Goal: Transaction & Acquisition: Book appointment/travel/reservation

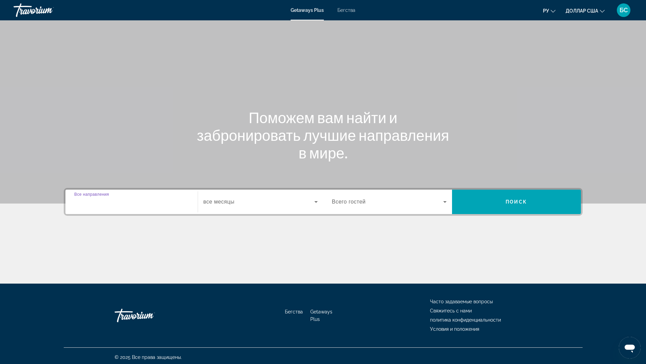
click at [126, 203] on input "Destination Все направления" at bounding box center [131, 202] width 115 height 8
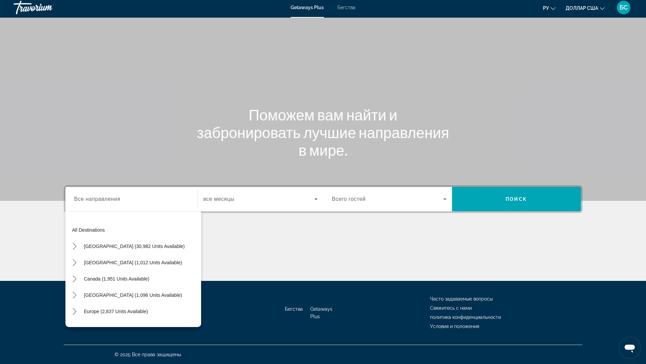
click at [251, 204] on div "Виджет поиска" at bounding box center [260, 199] width 114 height 19
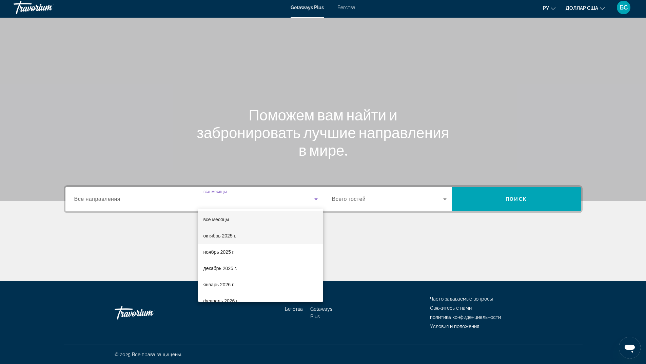
click at [232, 237] on font "октябрь 2025 г." at bounding box center [219, 235] width 33 height 5
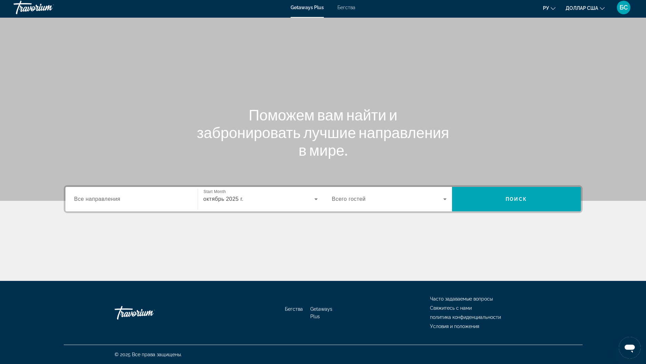
click at [365, 201] on span "Всего гостей" at bounding box center [349, 199] width 34 height 6
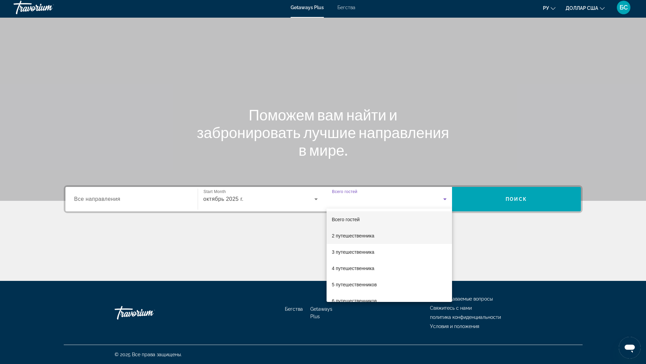
click at [350, 236] on font "2 путешественника" at bounding box center [353, 235] width 42 height 5
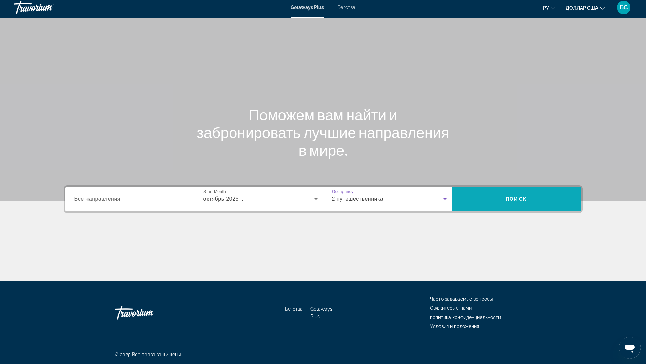
click at [495, 199] on span "Поиск" at bounding box center [516, 199] width 129 height 16
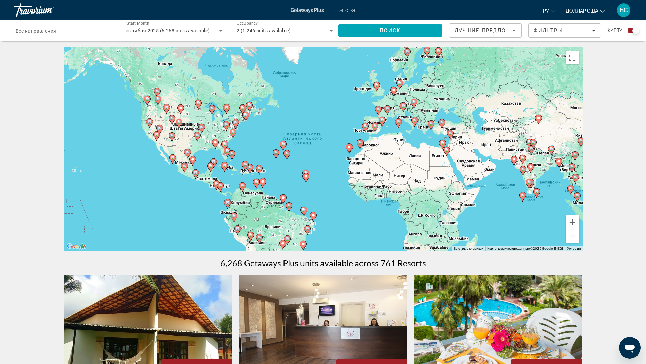
click at [62, 28] on input "Destination Все направления" at bounding box center [64, 31] width 96 height 8
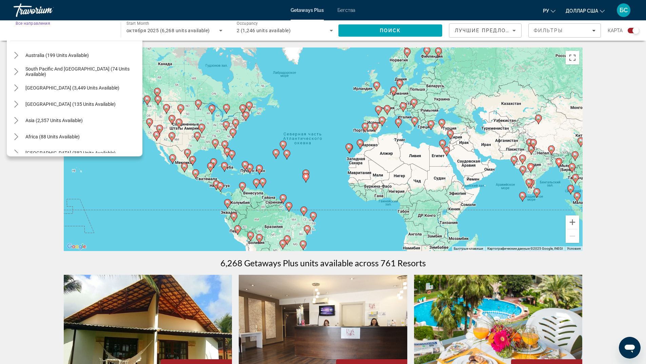
scroll to position [110, 0]
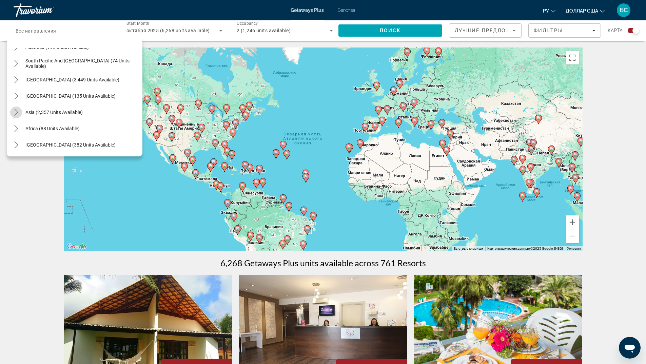
click at [17, 111] on icon "Toggle Asia (2,357 units available) submenu" at bounding box center [16, 112] width 4 height 7
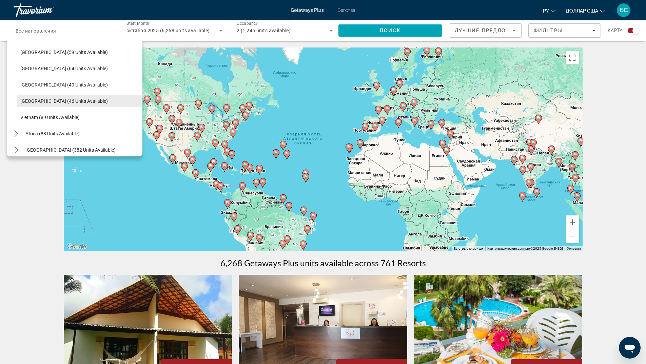
scroll to position [268, 0]
click at [44, 100] on span "[GEOGRAPHIC_DATA] (46 units available)" at bounding box center [63, 100] width 87 height 5
type input "**********"
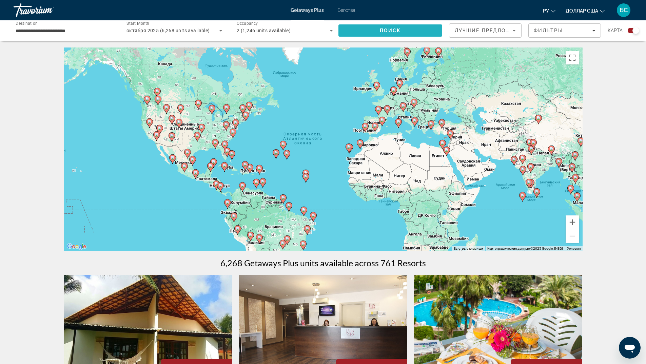
click at [396, 29] on span "Поиск" at bounding box center [390, 30] width 21 height 5
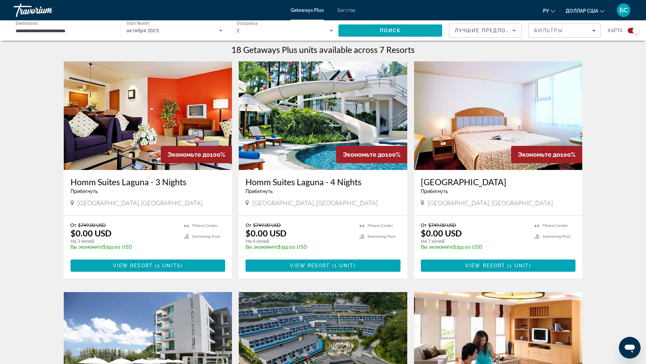
scroll to position [203, 0]
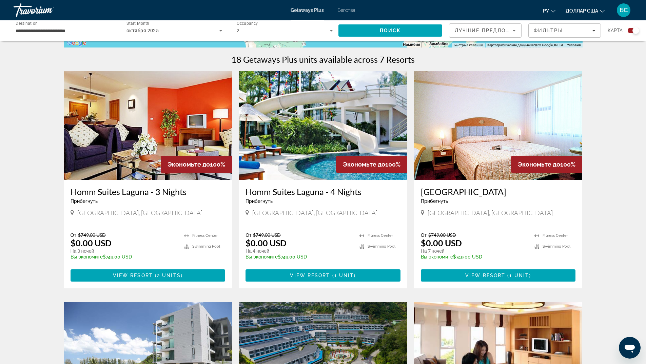
click at [328, 132] on img "Основное содержание" at bounding box center [323, 125] width 168 height 108
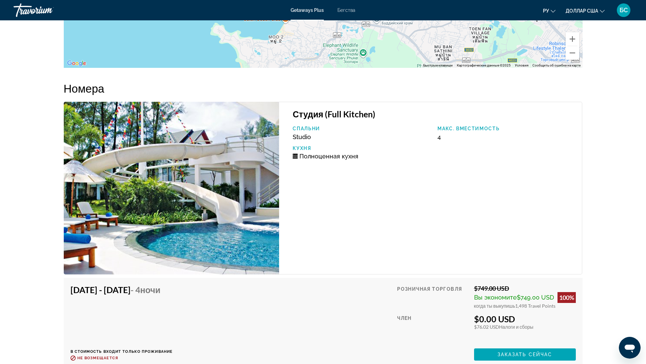
scroll to position [1051, 0]
click at [170, 195] on img "Основное содержание" at bounding box center [172, 188] width 216 height 173
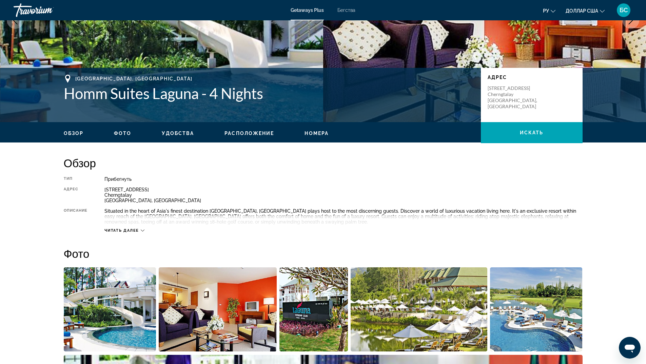
scroll to position [0, 0]
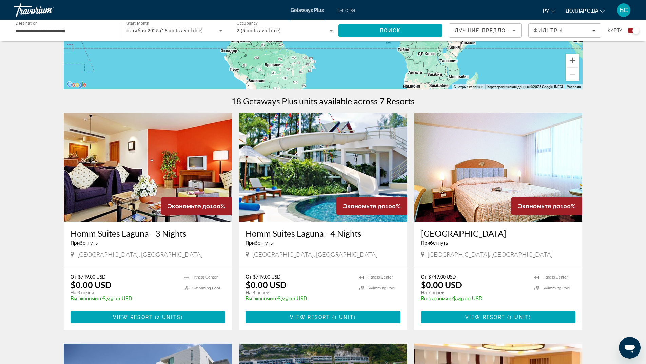
scroll to position [203, 0]
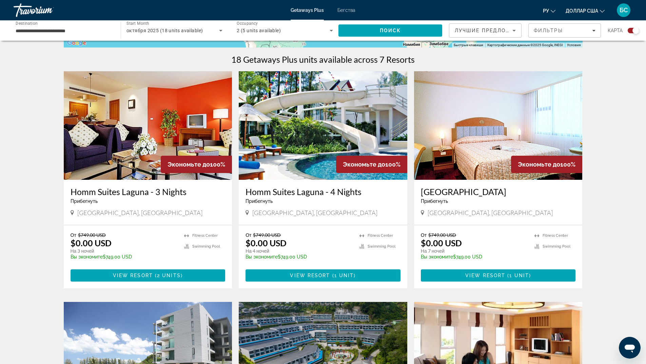
click at [481, 120] on img "Основное содержание" at bounding box center [498, 125] width 168 height 108
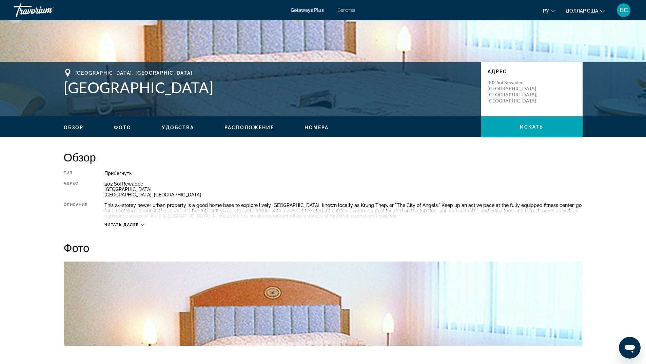
scroll to position [106, 0]
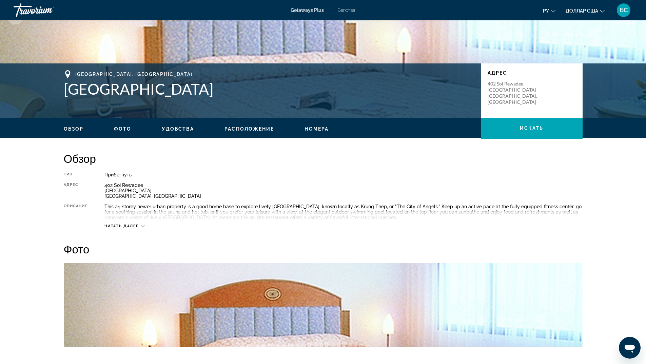
click at [245, 130] on span "Расположение" at bounding box center [248, 128] width 49 height 5
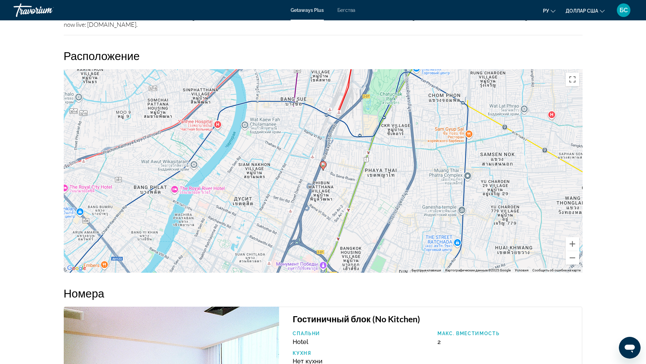
scroll to position [730, 0]
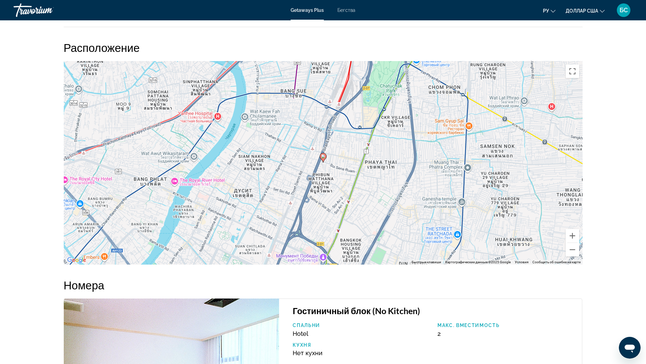
click at [320, 157] on icon "Основное содержание" at bounding box center [323, 157] width 6 height 9
click at [323, 155] on image "Основное содержание" at bounding box center [323, 156] width 4 height 4
click at [576, 236] on button "Увеличить" at bounding box center [572, 236] width 14 height 14
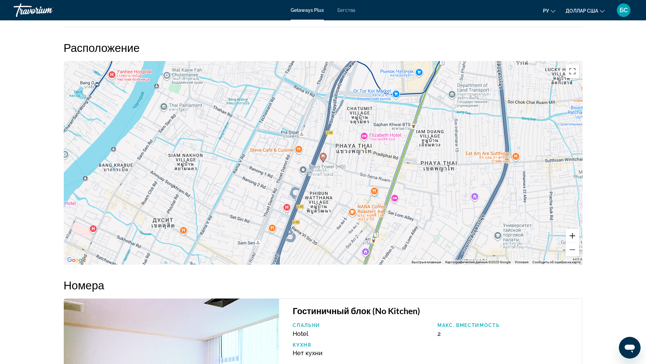
click at [576, 236] on button "Увеличить" at bounding box center [572, 236] width 14 height 14
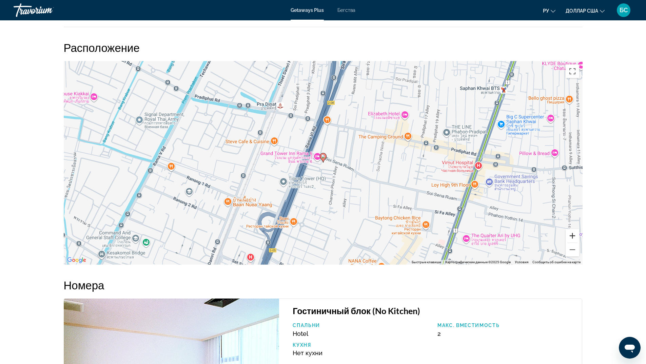
click at [576, 236] on button "Увеличить" at bounding box center [572, 236] width 14 height 14
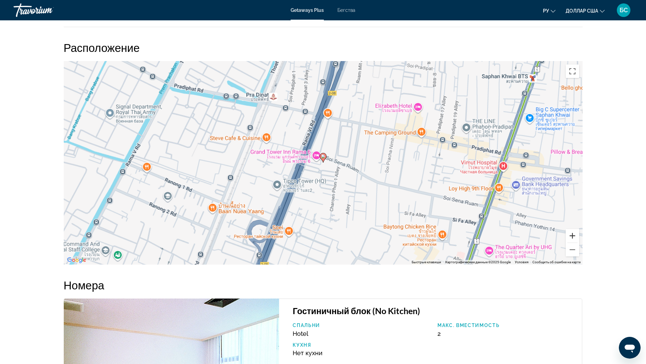
click at [576, 236] on button "Увеличить" at bounding box center [572, 236] width 14 height 14
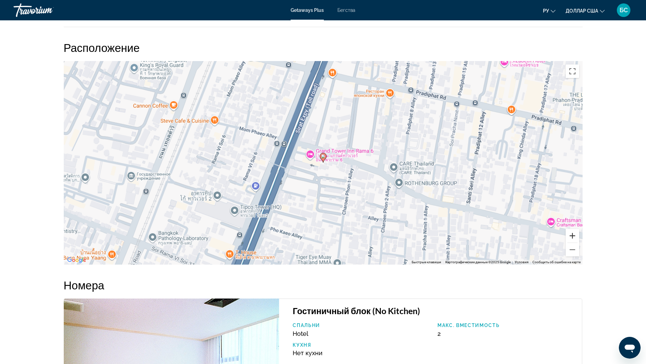
click at [576, 236] on button "Увеличить" at bounding box center [572, 236] width 14 height 14
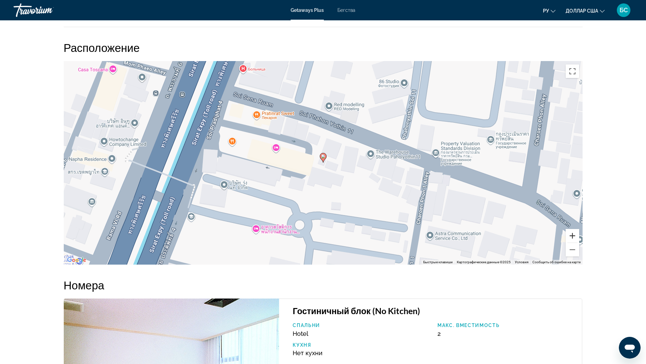
click at [576, 236] on button "Увеличить" at bounding box center [572, 236] width 14 height 14
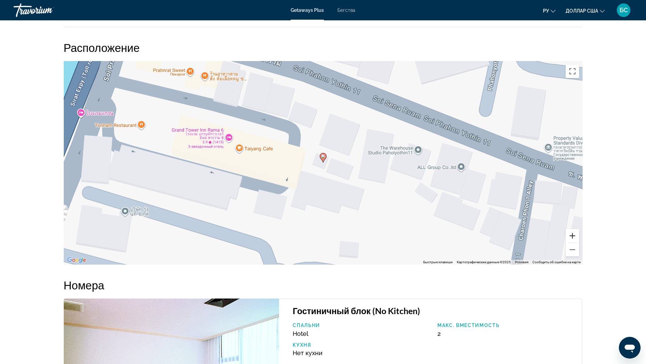
click at [576, 236] on button "Увеличить" at bounding box center [572, 236] width 14 height 14
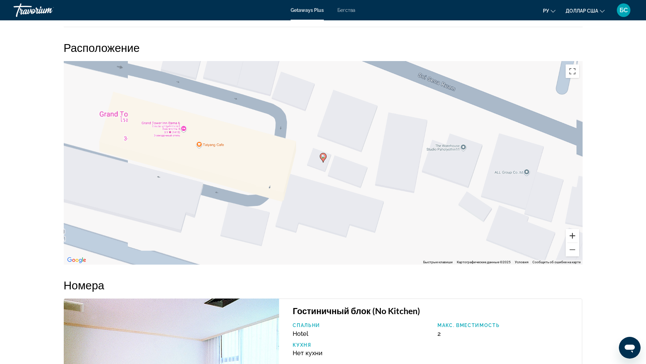
click at [576, 236] on button "Увеличить" at bounding box center [572, 236] width 14 height 14
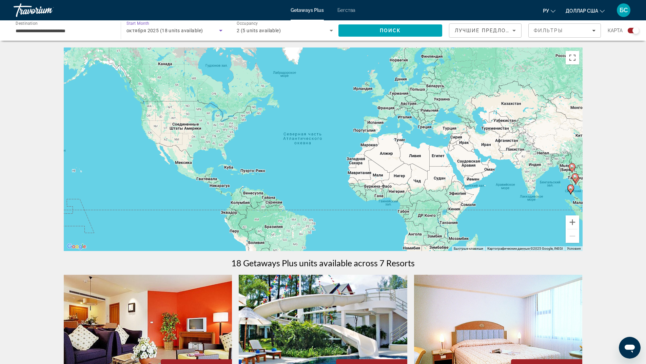
click at [172, 28] on span "октября 2025 (18 units available)" at bounding box center [164, 30] width 76 height 5
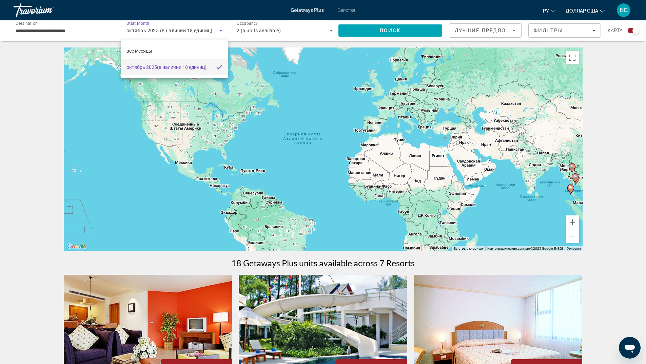
click at [219, 30] on div at bounding box center [323, 182] width 646 height 364
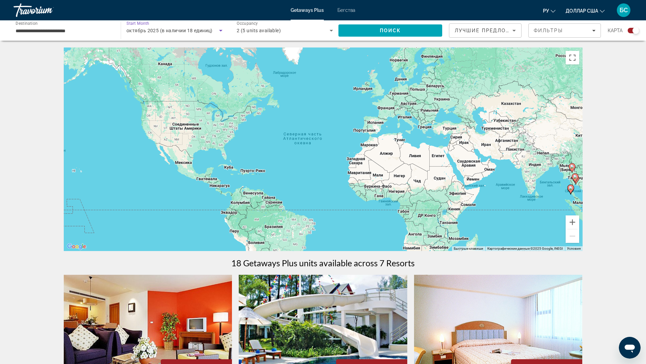
click at [178, 31] on span "октябрь 2025 (в наличии 18 единиц)" at bounding box center [169, 30] width 86 height 5
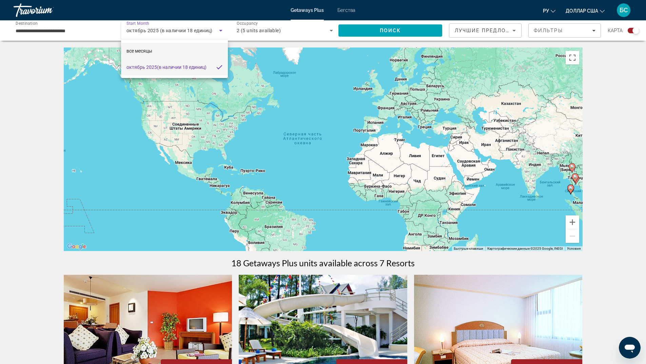
click at [164, 52] on mat-option "все месяцы" at bounding box center [174, 51] width 107 height 16
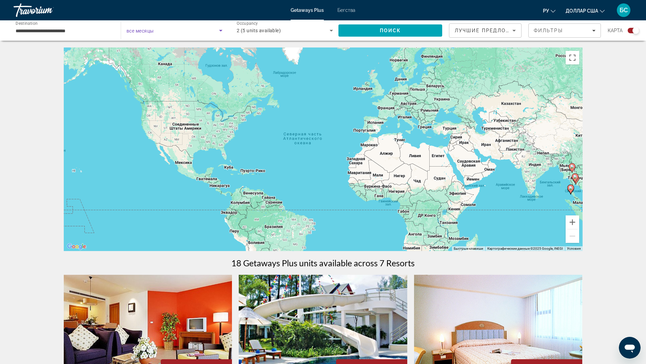
click at [189, 31] on span "Search widget" at bounding box center [172, 30] width 93 height 8
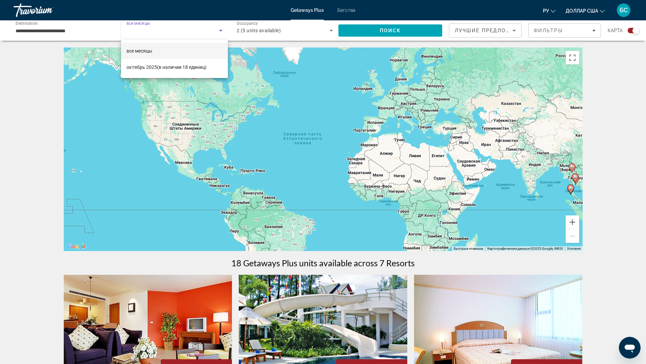
click at [163, 28] on div at bounding box center [323, 182] width 646 height 364
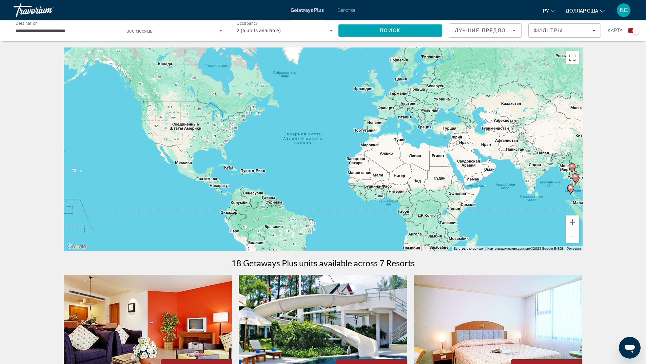
click at [266, 28] on span "2 (5 units available)" at bounding box center [259, 30] width 44 height 5
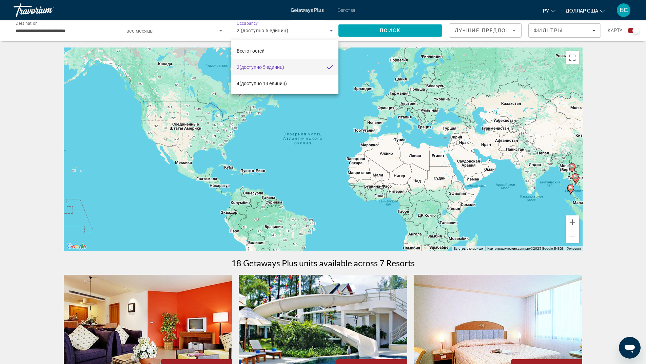
click at [266, 28] on div at bounding box center [323, 182] width 646 height 364
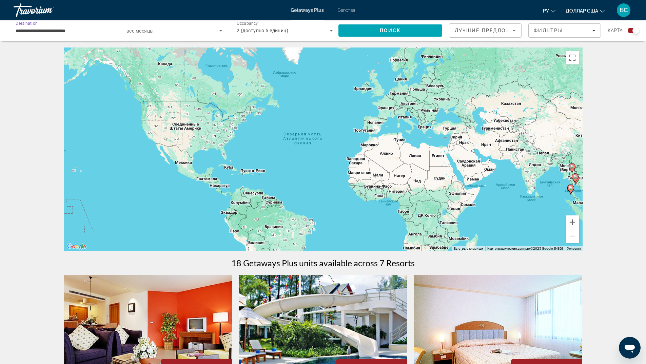
click at [55, 30] on input "**********" at bounding box center [64, 31] width 96 height 8
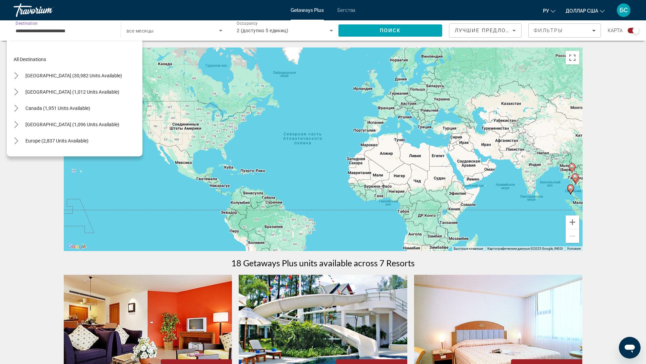
scroll to position [268, 0]
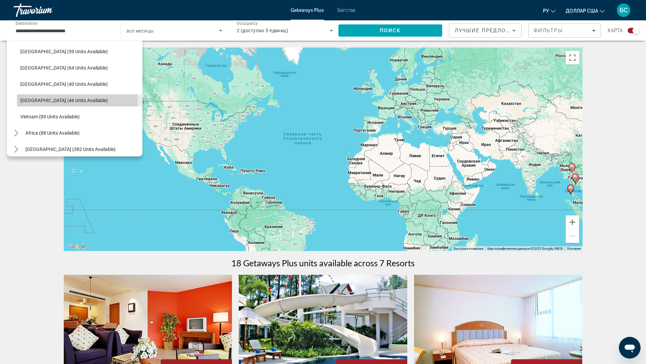
click at [44, 102] on span "[GEOGRAPHIC_DATA] (46 units available)" at bounding box center [63, 100] width 87 height 5
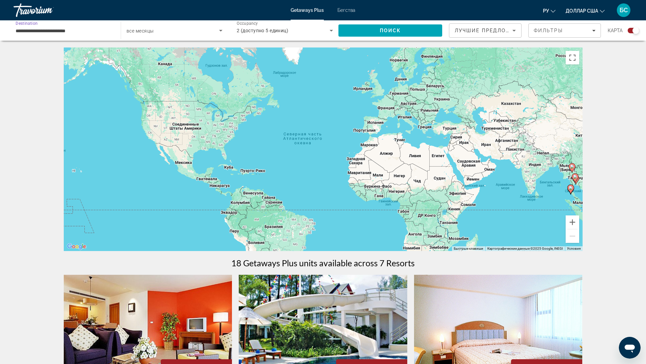
click at [55, 33] on input "**********" at bounding box center [64, 31] width 96 height 8
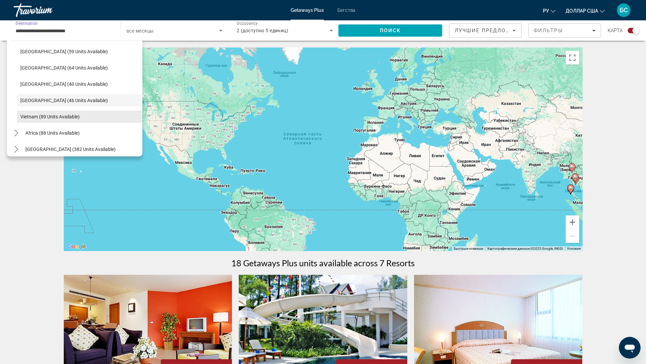
click at [51, 115] on span "Vietnam (89 units available)" at bounding box center [49, 116] width 59 height 5
type input "**********"
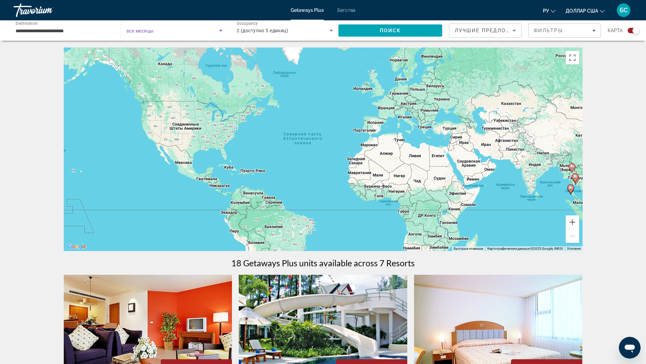
click at [164, 29] on span "Search widget" at bounding box center [172, 30] width 93 height 8
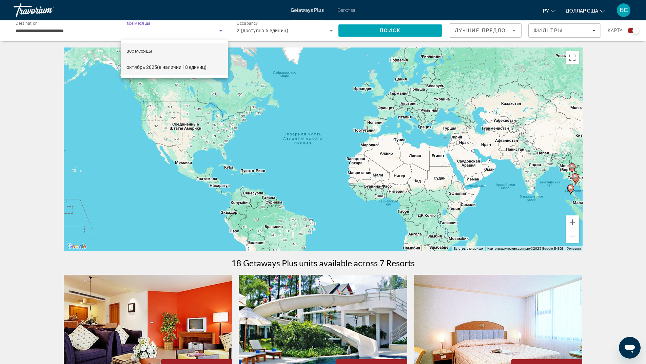
click at [153, 65] on font "октябрь 2025" at bounding box center [141, 66] width 31 height 5
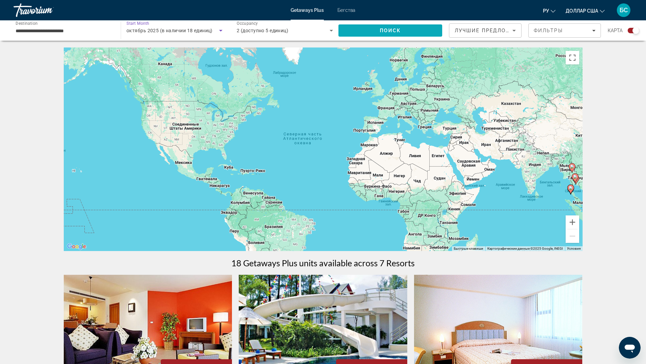
click at [382, 30] on span "Поиск" at bounding box center [390, 30] width 21 height 5
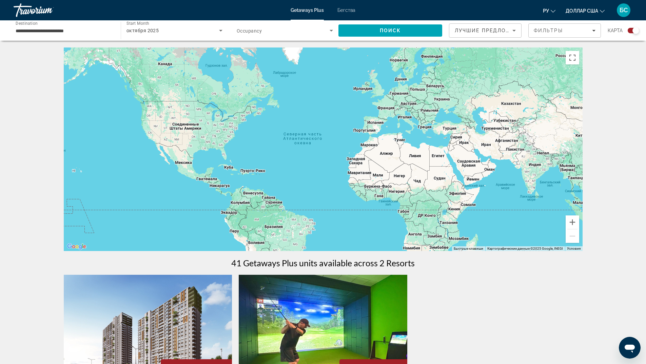
click at [305, 27] on span "Search widget" at bounding box center [283, 30] width 93 height 8
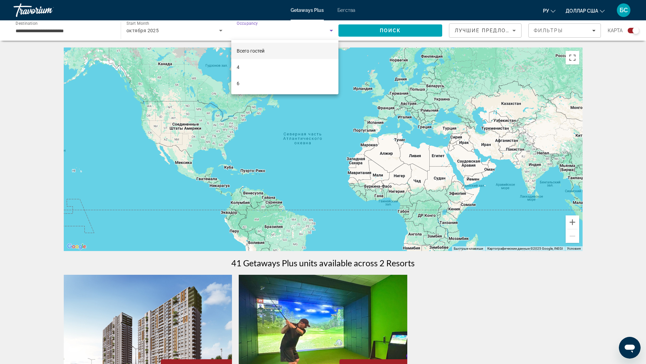
click at [278, 48] on mat-option "Всего гостей" at bounding box center [284, 51] width 107 height 16
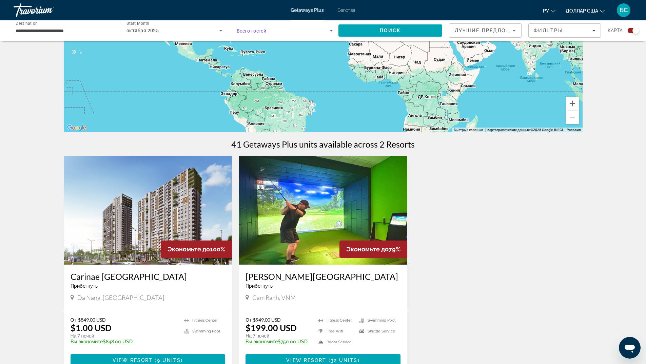
scroll to position [203, 0]
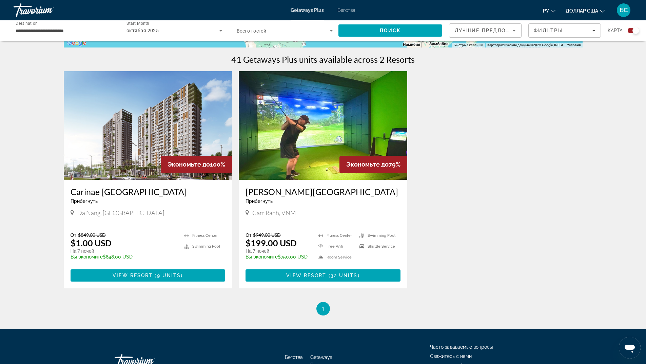
click at [134, 129] on img "Основное содержание" at bounding box center [148, 125] width 168 height 108
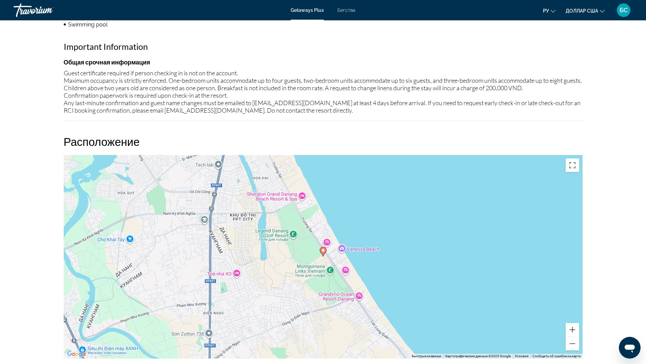
scroll to position [644, 0]
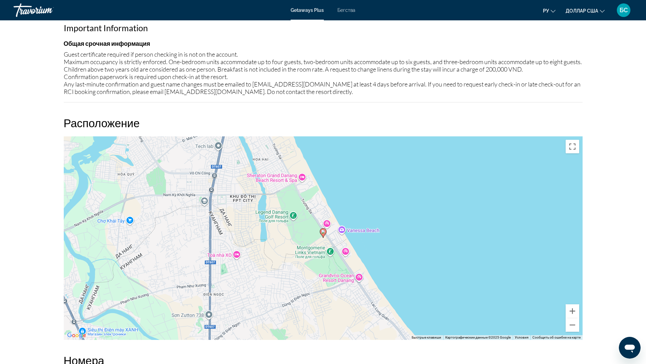
click at [323, 230] on image "Основное содержание" at bounding box center [323, 232] width 4 height 4
click at [574, 304] on button "Увеличить" at bounding box center [572, 311] width 14 height 14
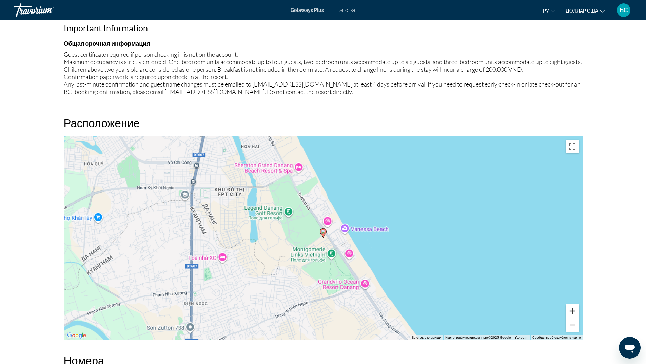
click at [574, 304] on button "Увеличить" at bounding box center [572, 311] width 14 height 14
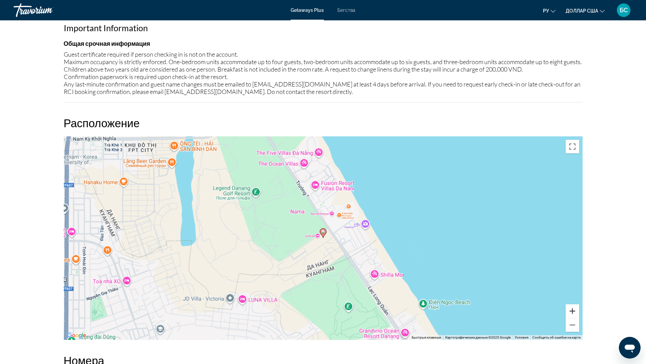
click at [574, 304] on button "Увеличить" at bounding box center [572, 311] width 14 height 14
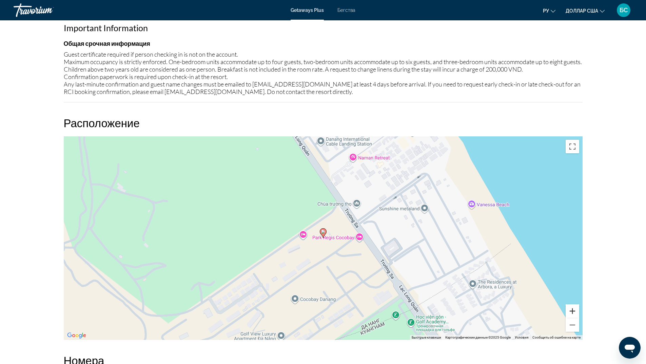
click at [574, 304] on button "Увеличить" at bounding box center [572, 311] width 14 height 14
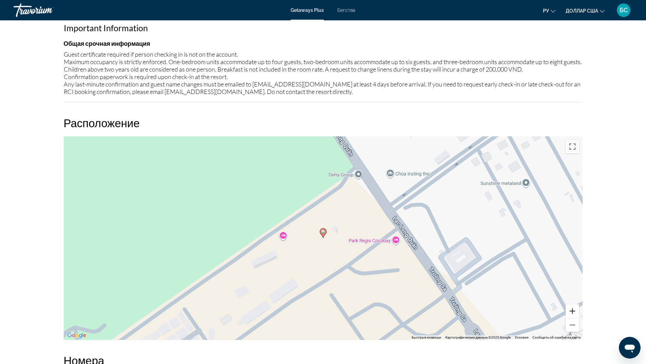
click at [574, 304] on button "Увеличить" at bounding box center [572, 311] width 14 height 14
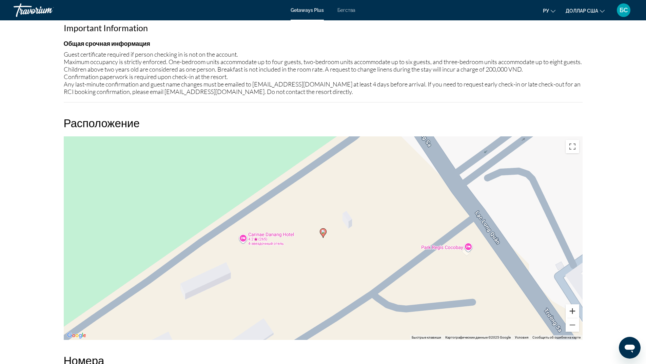
click at [574, 304] on button "Увеличить" at bounding box center [572, 311] width 14 height 14
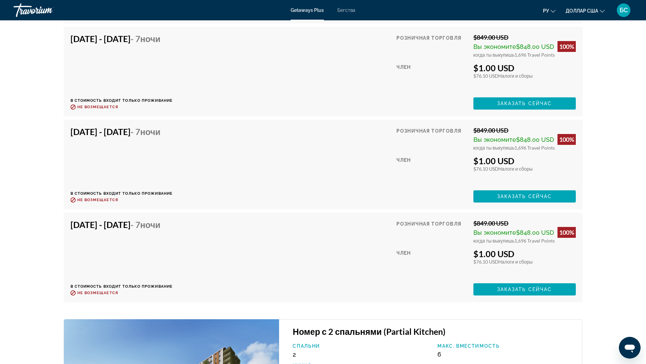
scroll to position [1254, 0]
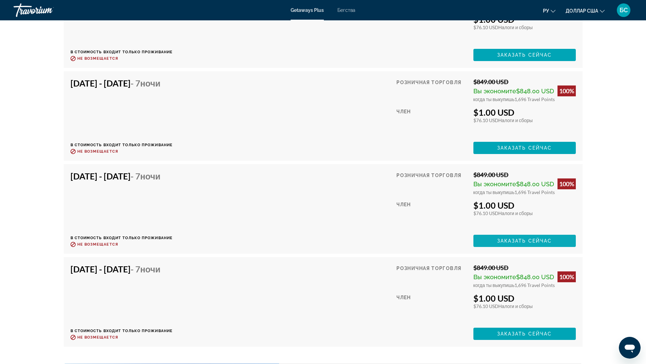
click at [528, 238] on span "Заказать сейчас" at bounding box center [524, 240] width 55 height 5
